Goal: Information Seeking & Learning: Learn about a topic

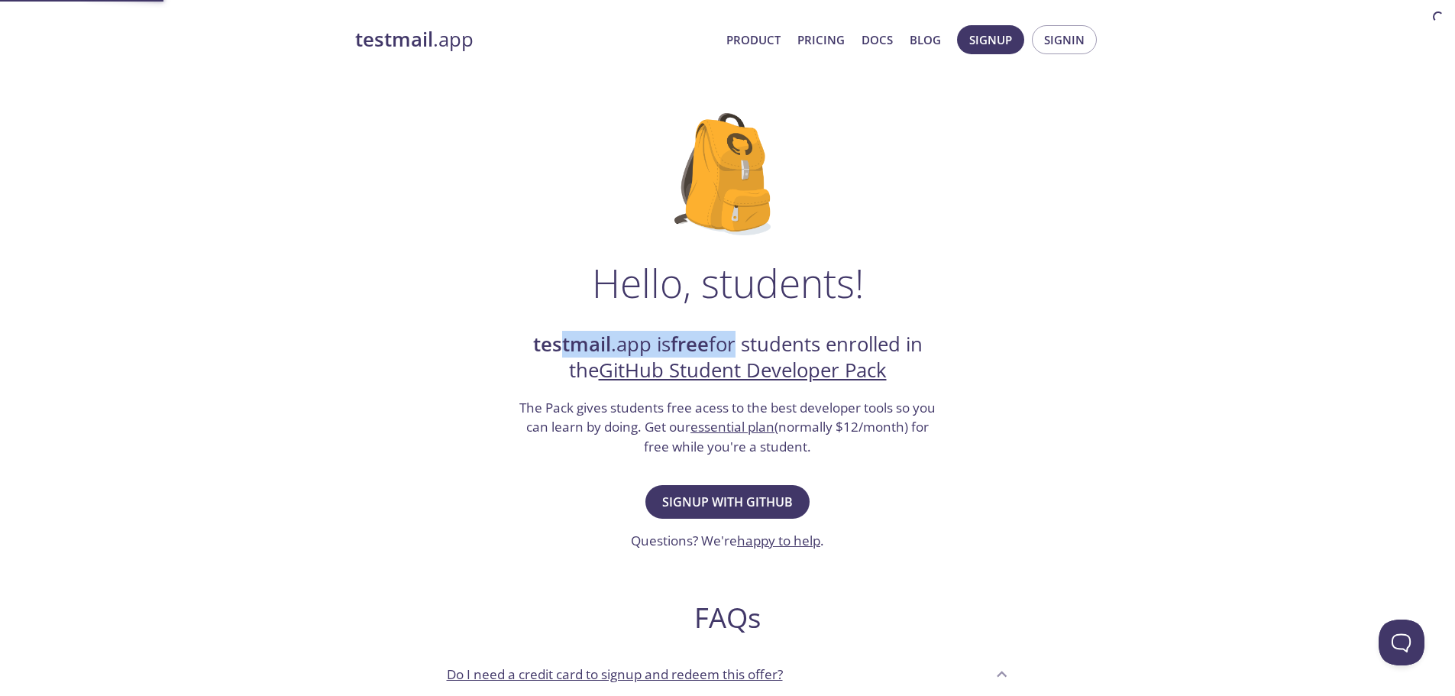
drag, startPoint x: 558, startPoint y: 345, endPoint x: 726, endPoint y: 338, distance: 168.2
click at [726, 338] on h2 "testmail .app is free for students enrolled in the GitHub Student Developer Pack" at bounding box center [728, 358] width 420 height 53
click at [589, 400] on h3 "The Pack gives students free acess to the best developer tools so you can learn…" at bounding box center [728, 427] width 420 height 59
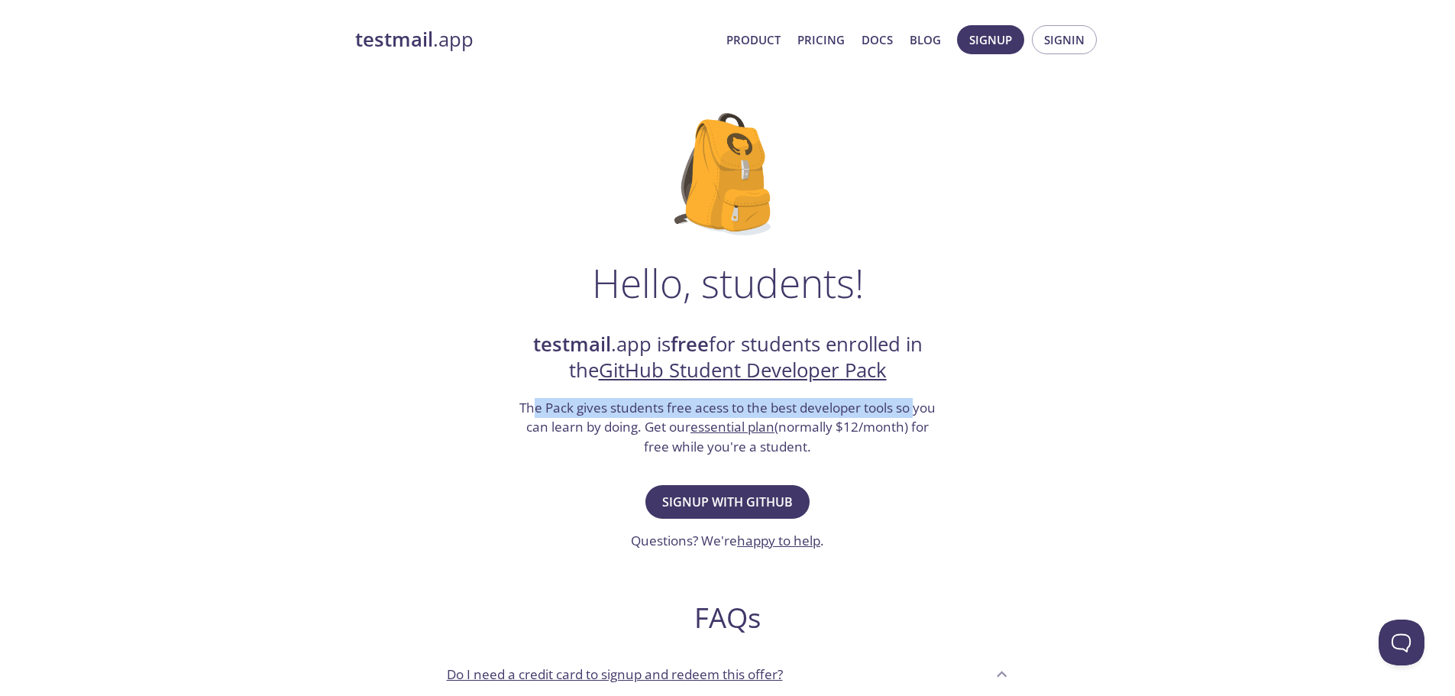
drag, startPoint x: 547, startPoint y: 405, endPoint x: 918, endPoint y: 406, distance: 371.3
click at [918, 406] on h3 "The Pack gives students free acess to the best developer tools so you can learn…" at bounding box center [728, 427] width 420 height 59
drag, startPoint x: 539, startPoint y: 419, endPoint x: 594, endPoint y: 420, distance: 54.2
click at [592, 420] on h3 "The Pack gives students free acess to the best developer tools so you can learn…" at bounding box center [728, 427] width 420 height 59
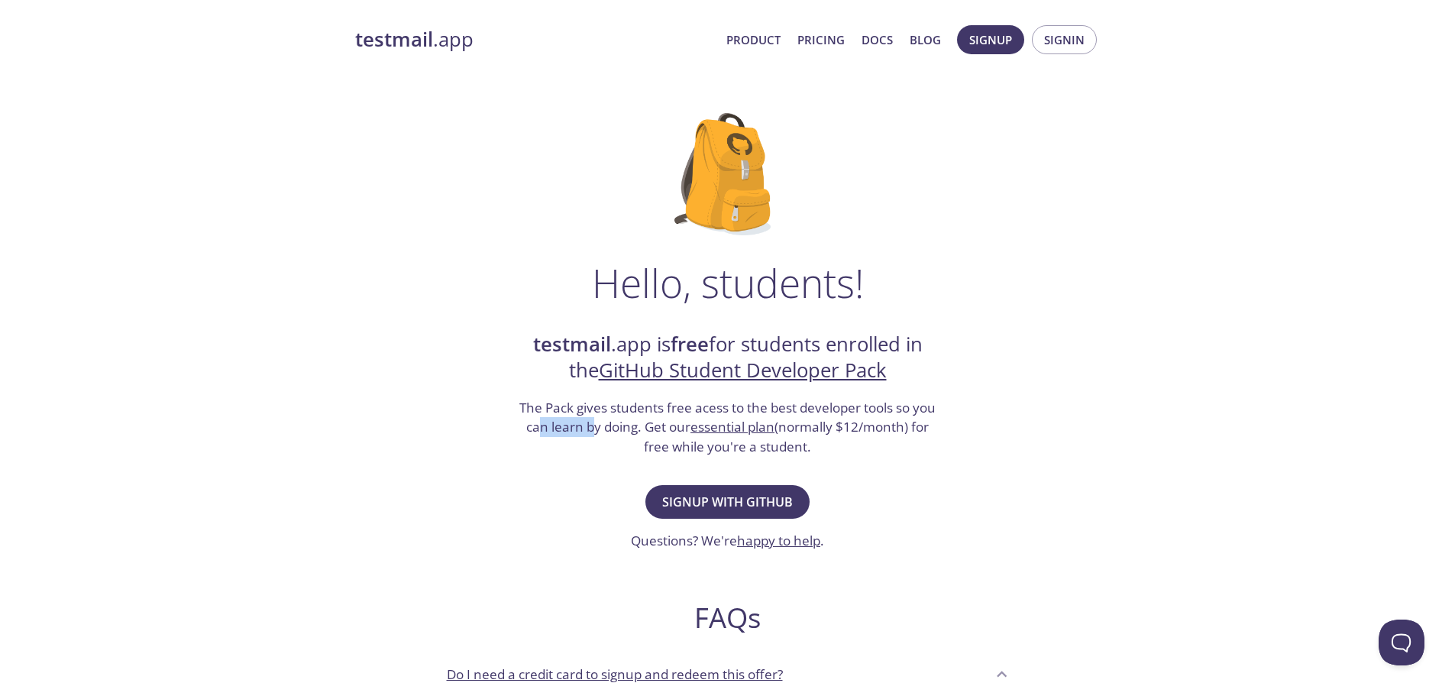
click at [594, 420] on h3 "The Pack gives students free acess to the best developer tools so you can learn…" at bounding box center [728, 427] width 420 height 59
drag, startPoint x: 648, startPoint y: 429, endPoint x: 690, endPoint y: 429, distance: 42.0
click at [677, 428] on h3 "The Pack gives students free acess to the best developer tools so you can learn…" at bounding box center [728, 427] width 420 height 59
click at [816, 429] on h3 "The Pack gives students free acess to the best developer tools so you can learn…" at bounding box center [728, 427] width 420 height 59
